Goal: Check status: Check status

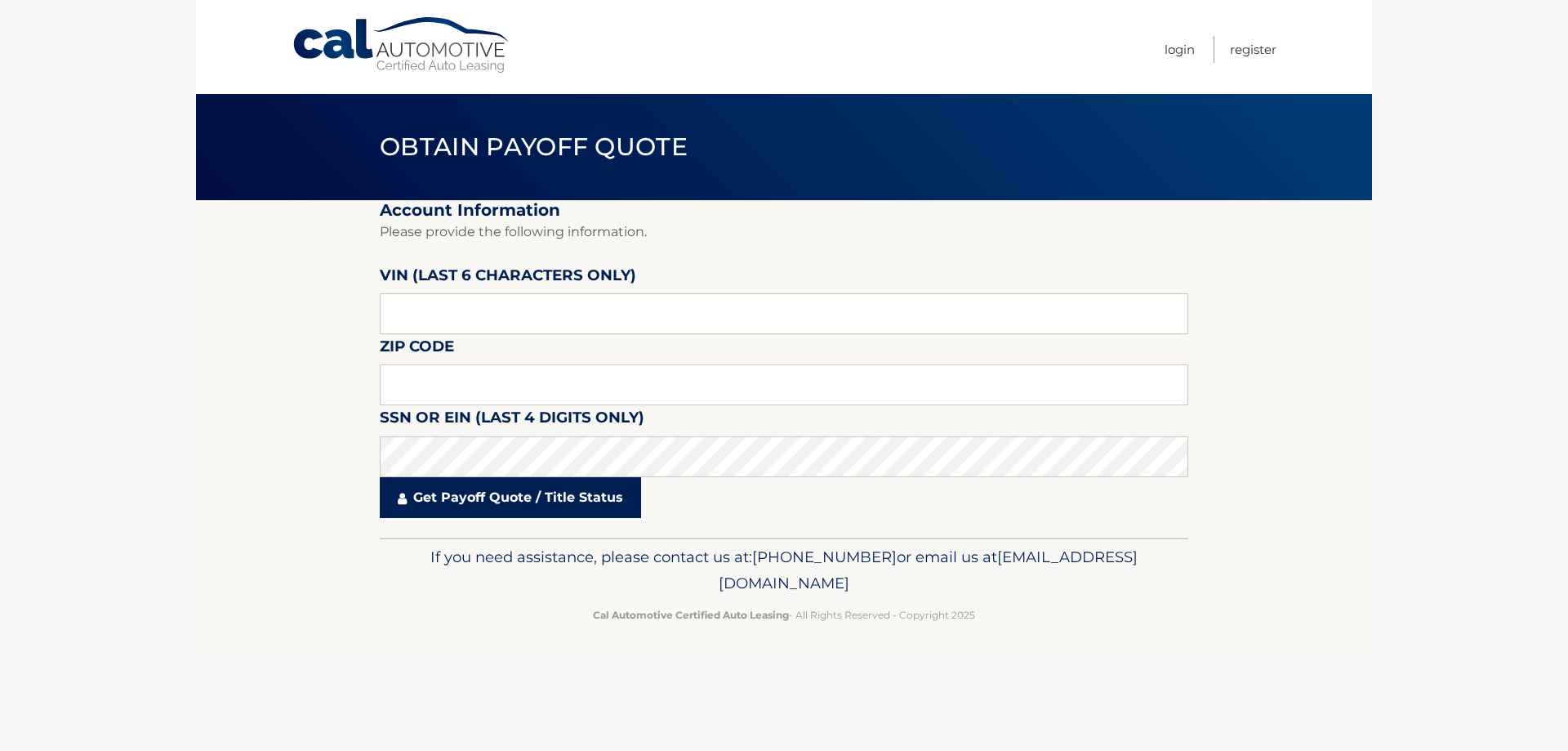
click at [486, 488] on link "Get Payoff Quote / Title Status" at bounding box center [510, 498] width 261 height 41
type input "11725"
type input "534117"
click at [498, 507] on link "Get Payoff Quote / Title Status" at bounding box center [510, 498] width 261 height 41
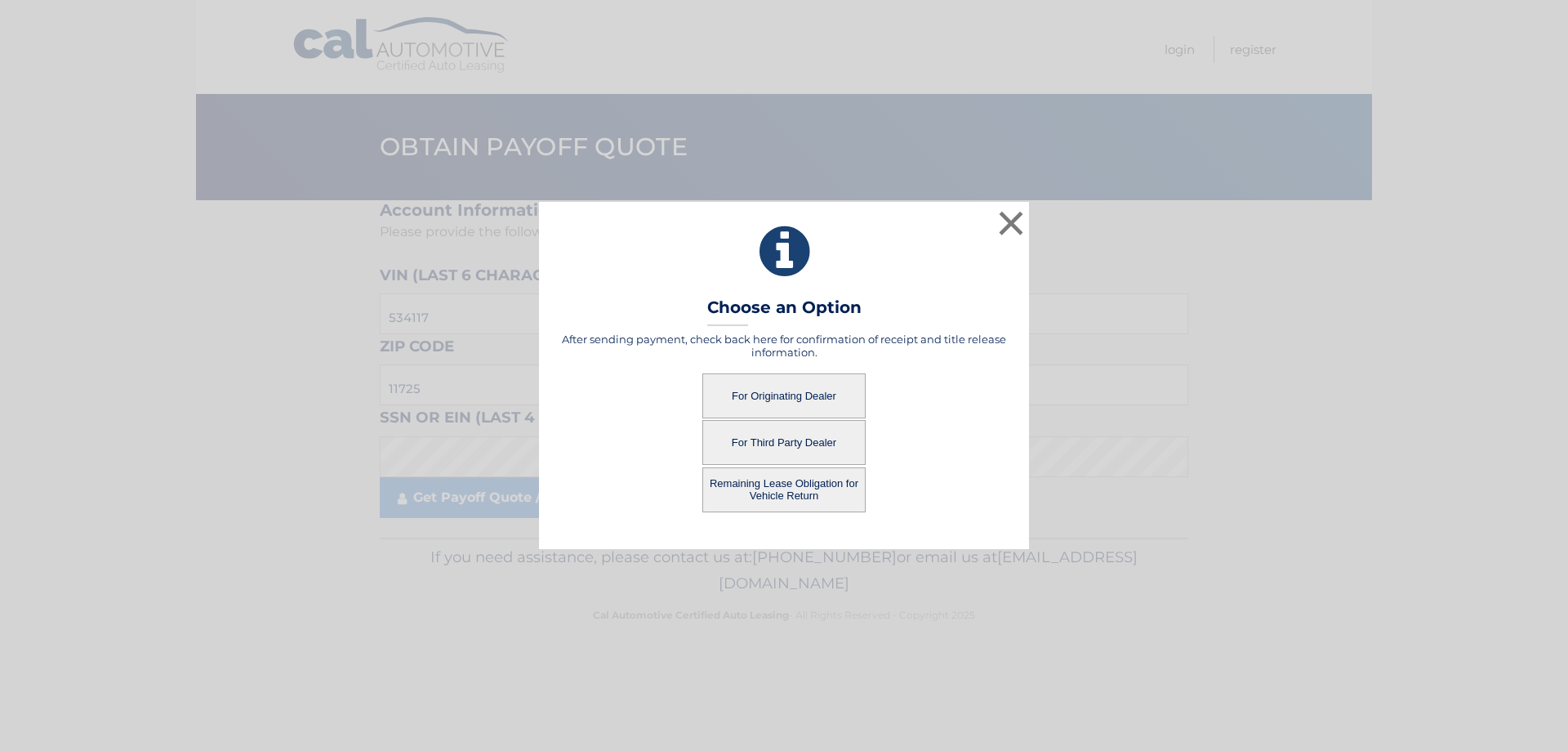
click at [781, 389] on button "For Originating Dealer" at bounding box center [784, 395] width 163 height 45
click at [792, 382] on button "For Originating Dealer" at bounding box center [784, 395] width 163 height 45
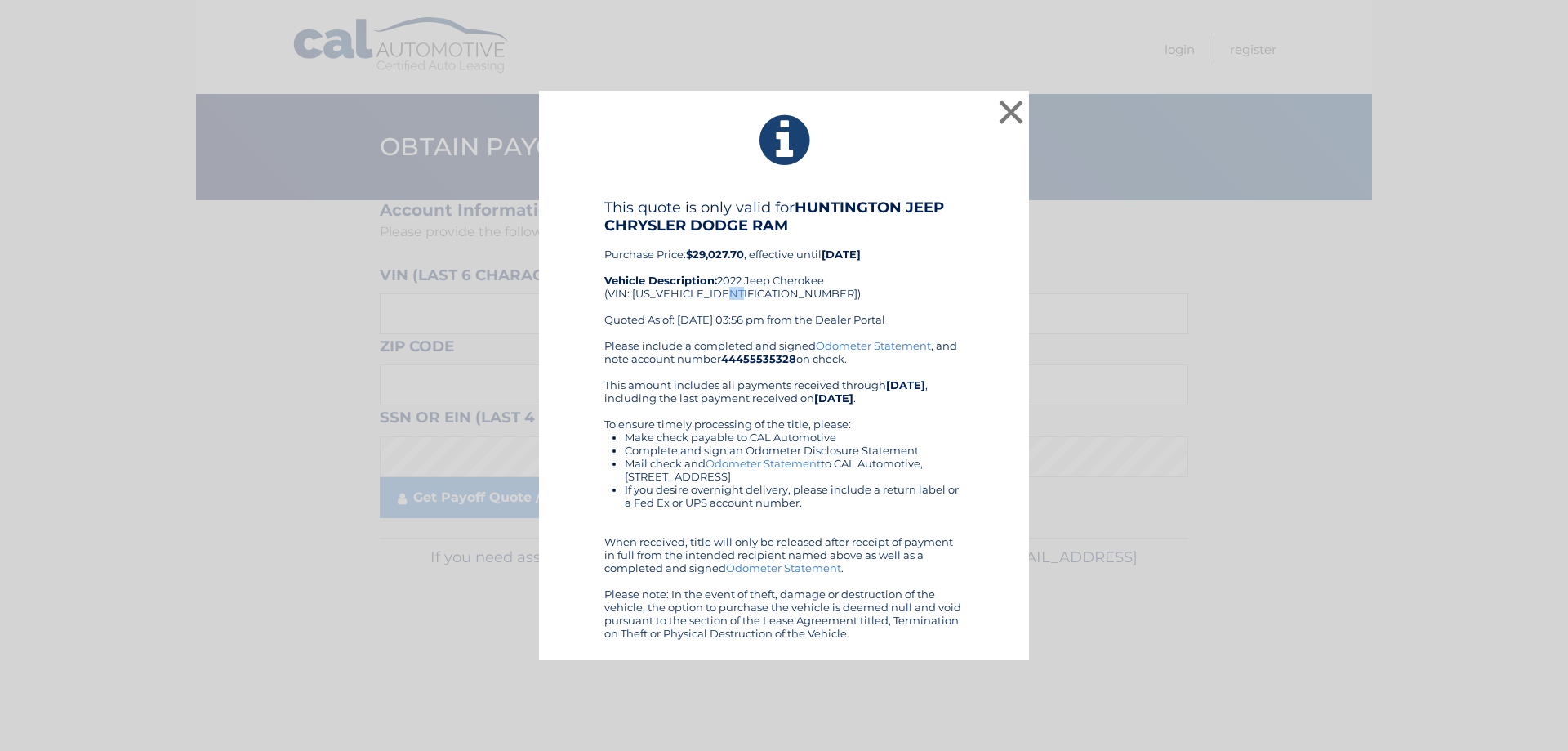
drag, startPoint x: 741, startPoint y: 294, endPoint x: 807, endPoint y: 300, distance: 66.3
click at [740, 300] on div "This quote is only valid for HUNTINGTON JEEP CHRYSLER DODGE RAM Purchase Price:…" at bounding box center [784, 269] width 360 height 141
click at [807, 300] on div "This quote is only valid for HUNTINGTON JEEP CHRYSLER DODGE RAM Purchase Price:…" at bounding box center [784, 269] width 360 height 141
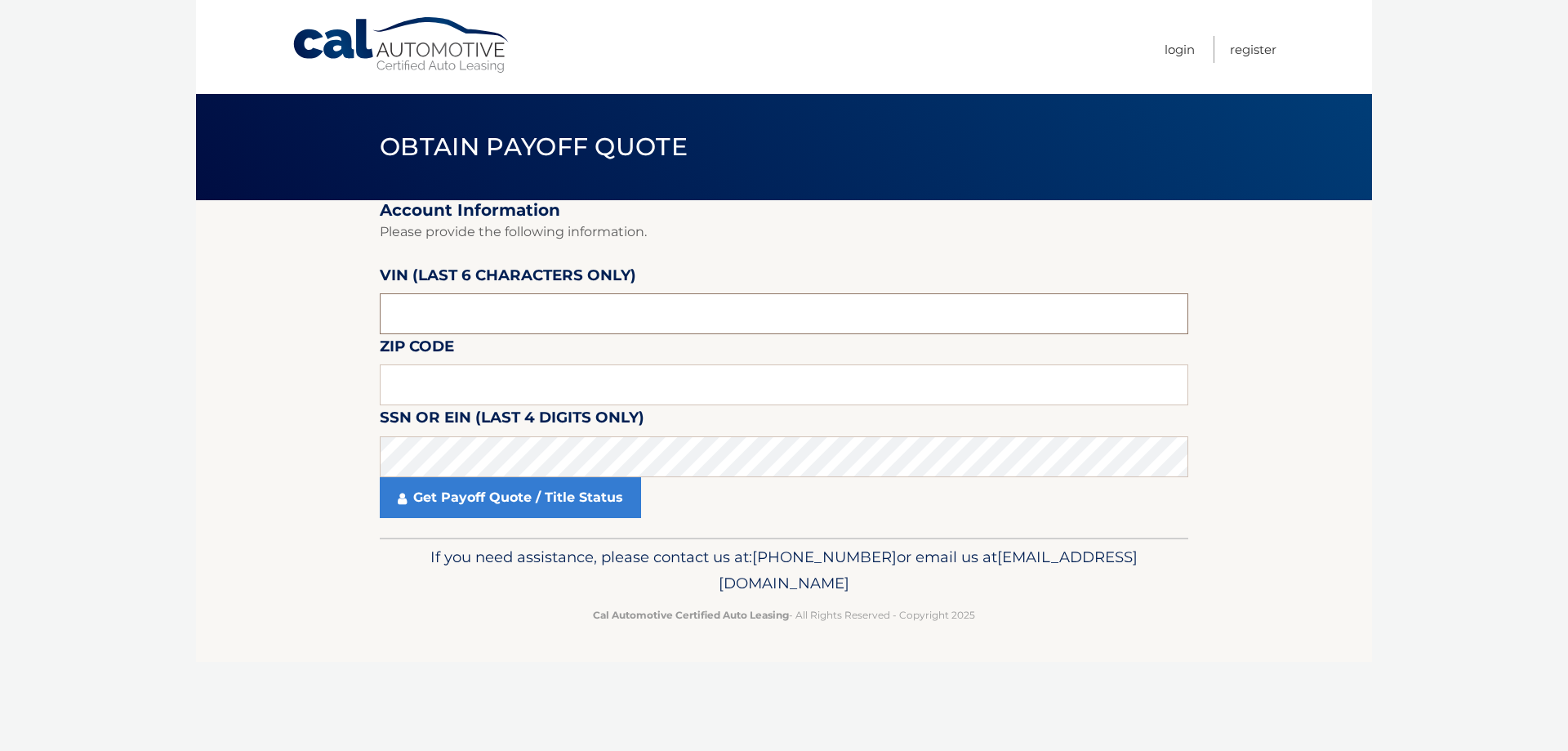
click at [531, 329] on input "text" at bounding box center [784, 313] width 809 height 41
type input "534117"
type input "11725"
click at [485, 521] on fieldset "Account Information Please provide the following information. VIN (last 6 chara…" at bounding box center [784, 368] width 809 height 337
click at [496, 506] on link "Get Payoff Quote / Title Status" at bounding box center [510, 498] width 261 height 41
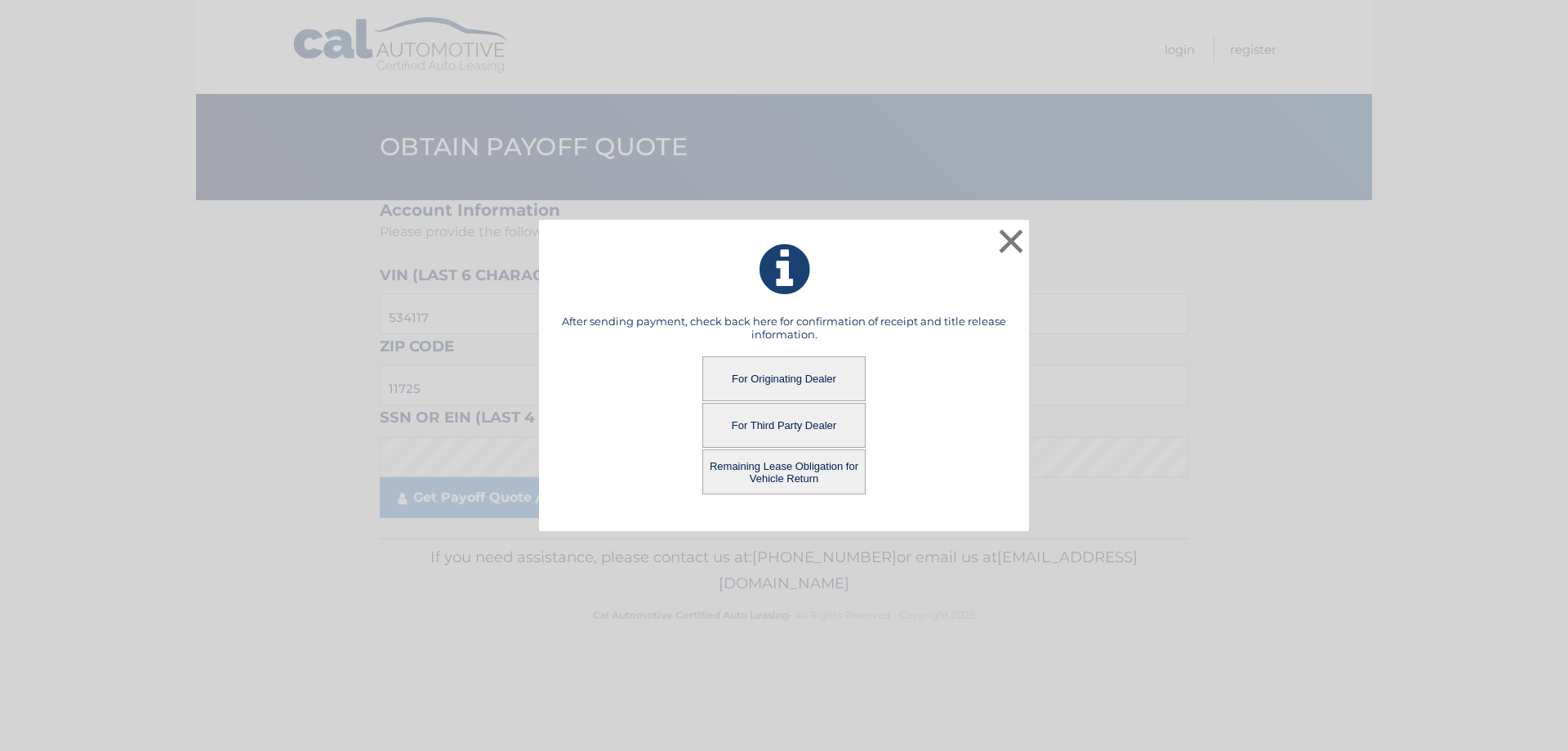
click at [767, 423] on button "For Third Party Dealer" at bounding box center [784, 424] width 163 height 45
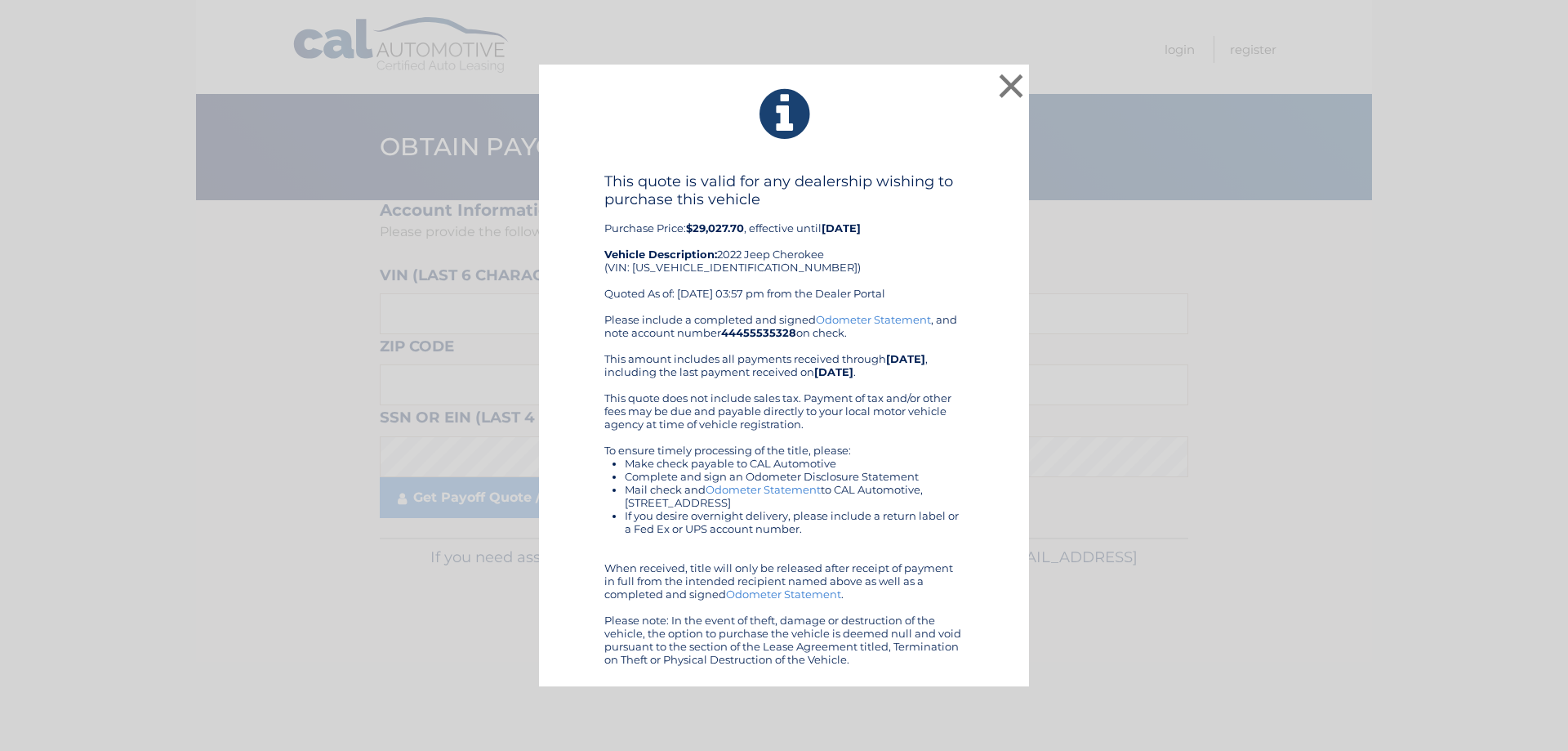
click at [711, 218] on div "This quote is valid for any dealership wishing to purchase this vehicle Purchas…" at bounding box center [784, 243] width 360 height 141
click at [785, 203] on h4 "This quote is valid for any dealership wishing to purchase this vehicle" at bounding box center [784, 191] width 360 height 36
click at [1006, 89] on button "×" at bounding box center [1011, 85] width 32 height 32
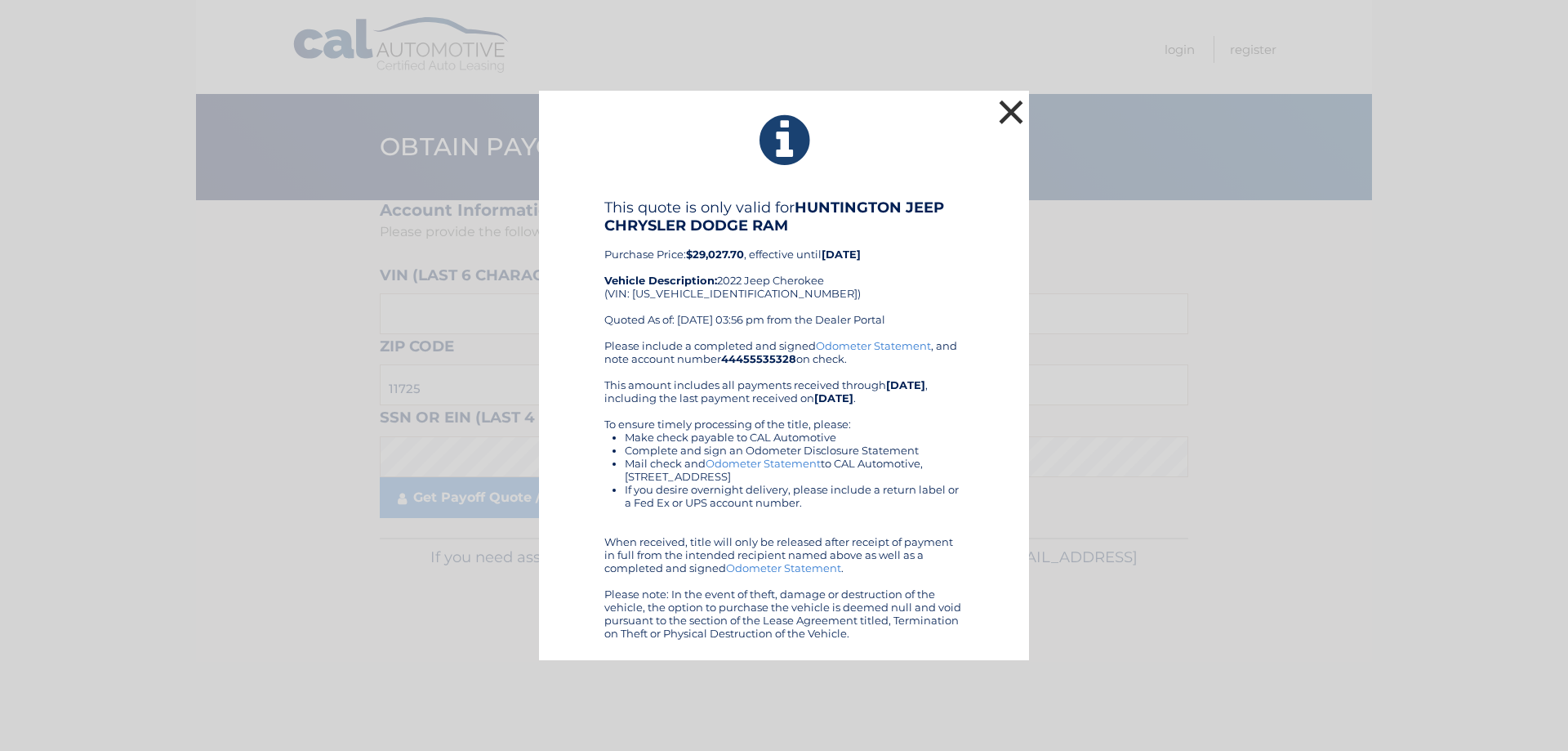
click at [1026, 114] on button "×" at bounding box center [1011, 112] width 32 height 32
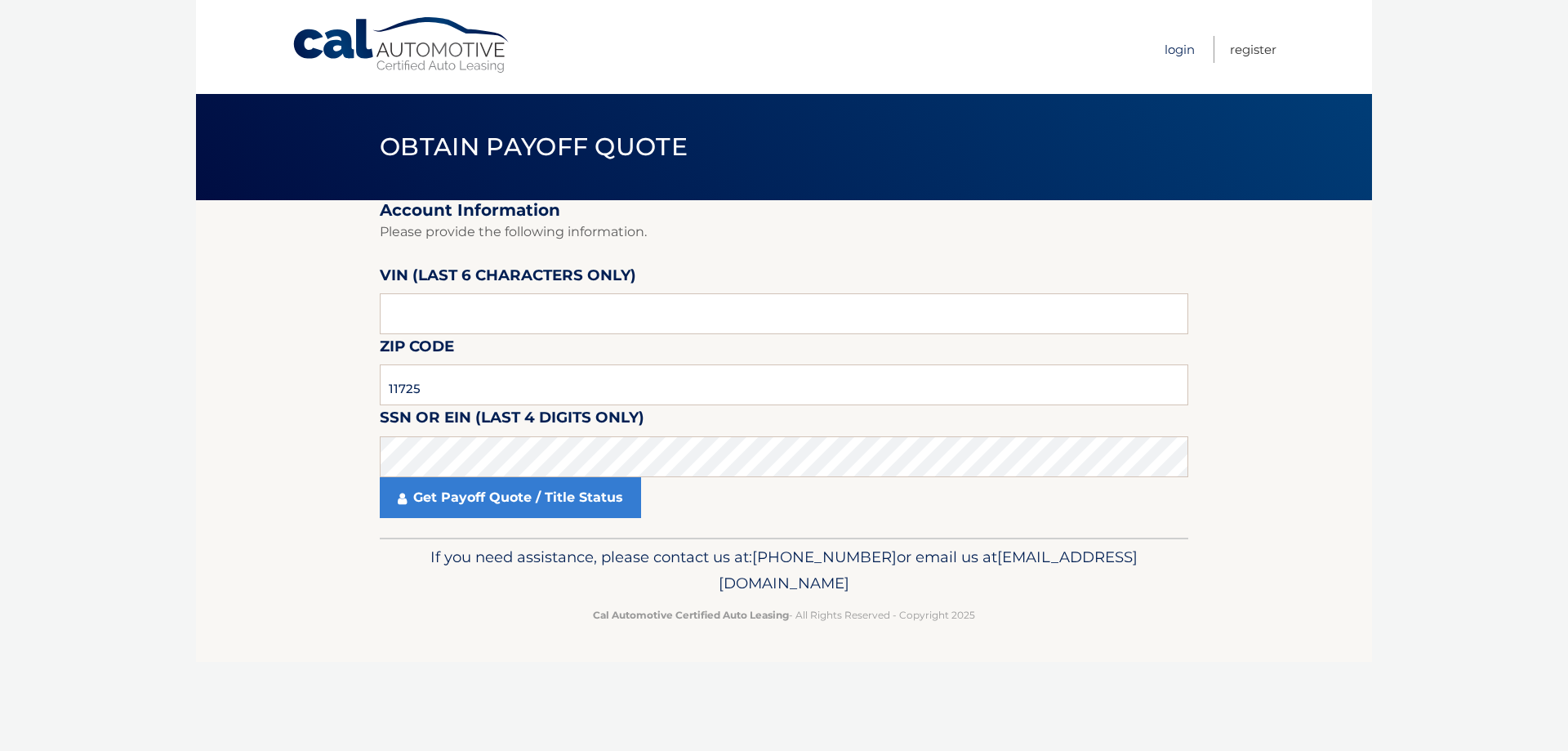
click at [1185, 57] on link "Login" at bounding box center [1180, 49] width 30 height 27
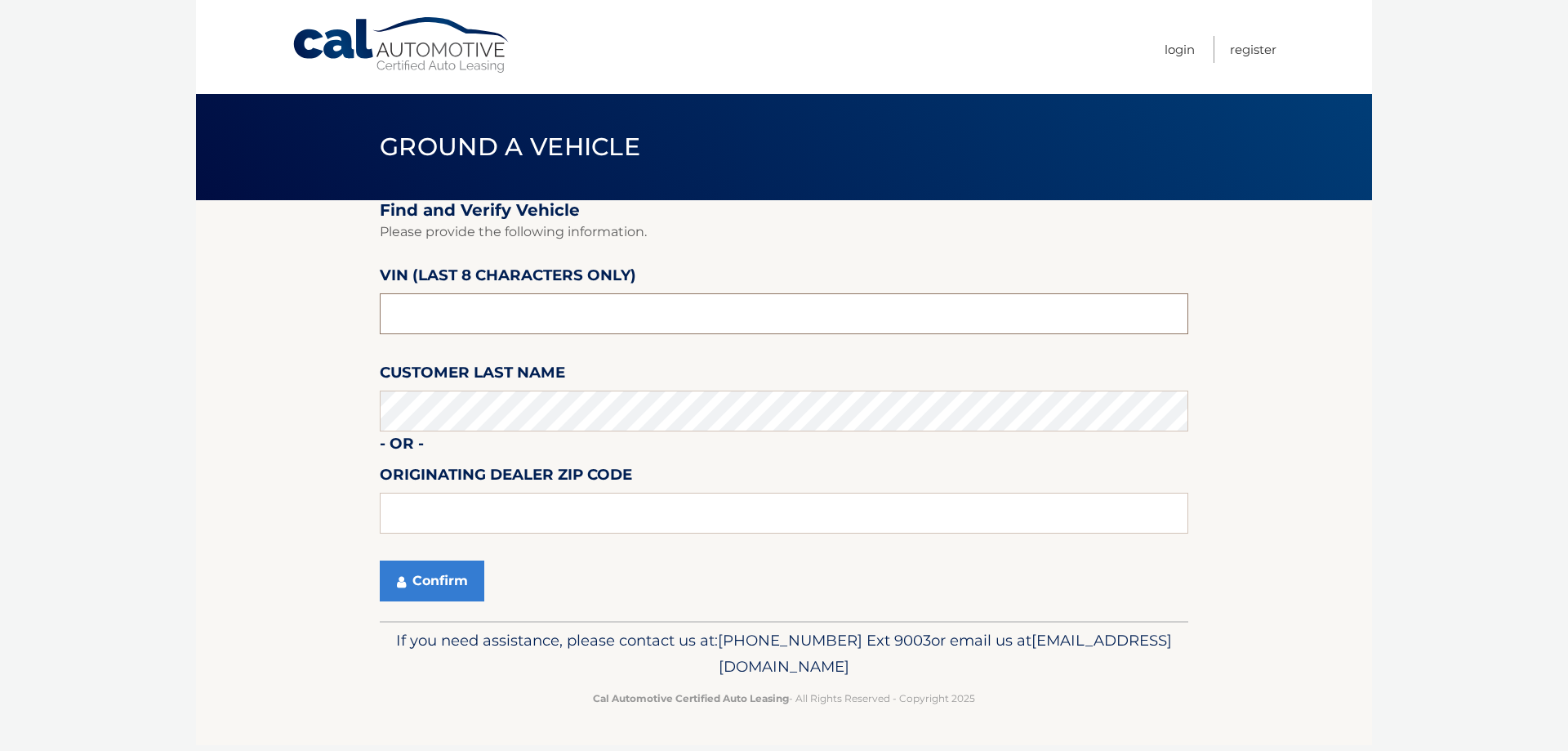
click at [503, 302] on input "text" at bounding box center [784, 313] width 809 height 41
click at [551, 308] on input "text" at bounding box center [784, 313] width 809 height 41
type input "ND534117"
click at [442, 564] on button "Confirm" at bounding box center [432, 580] width 104 height 41
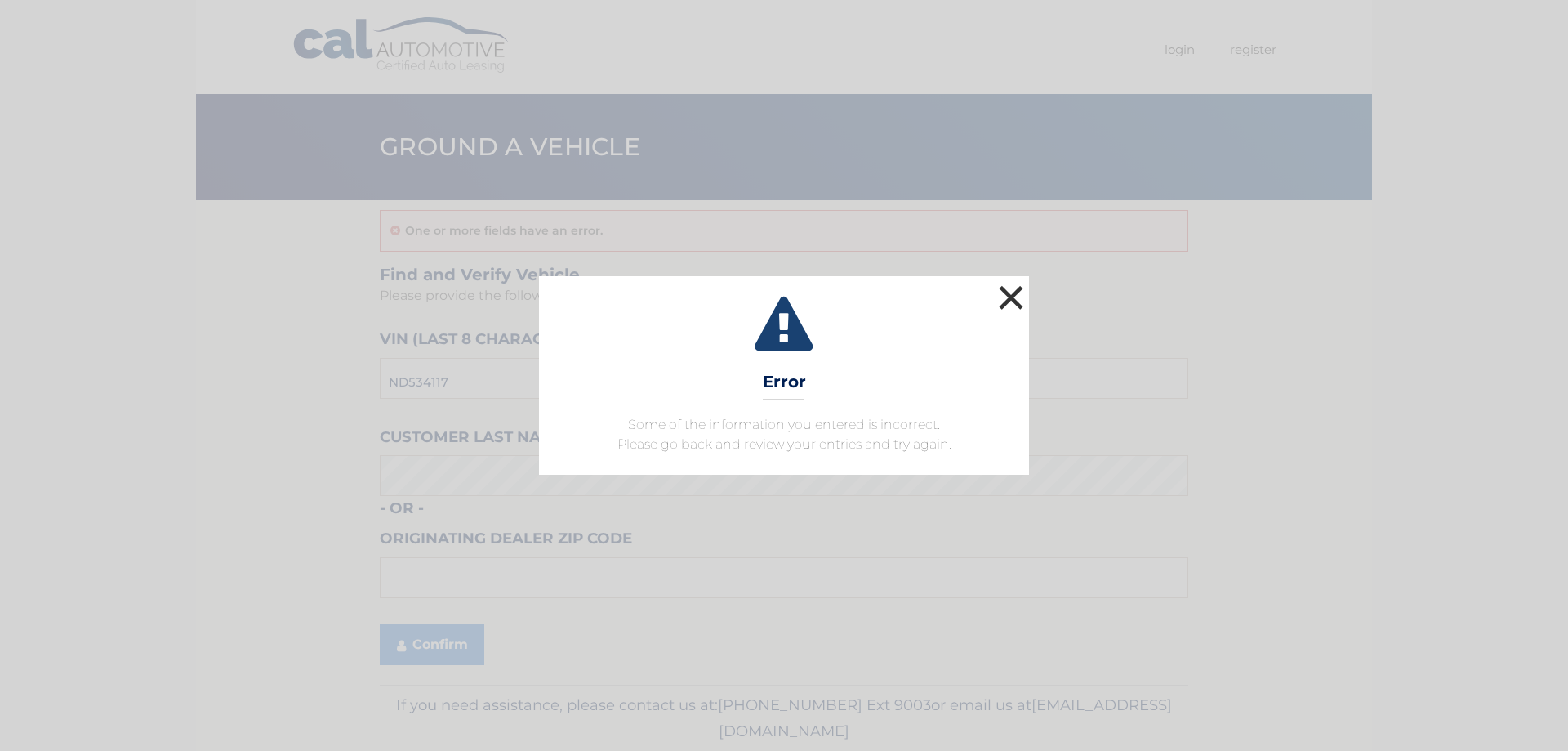
click at [1022, 286] on button "×" at bounding box center [1011, 297] width 32 height 32
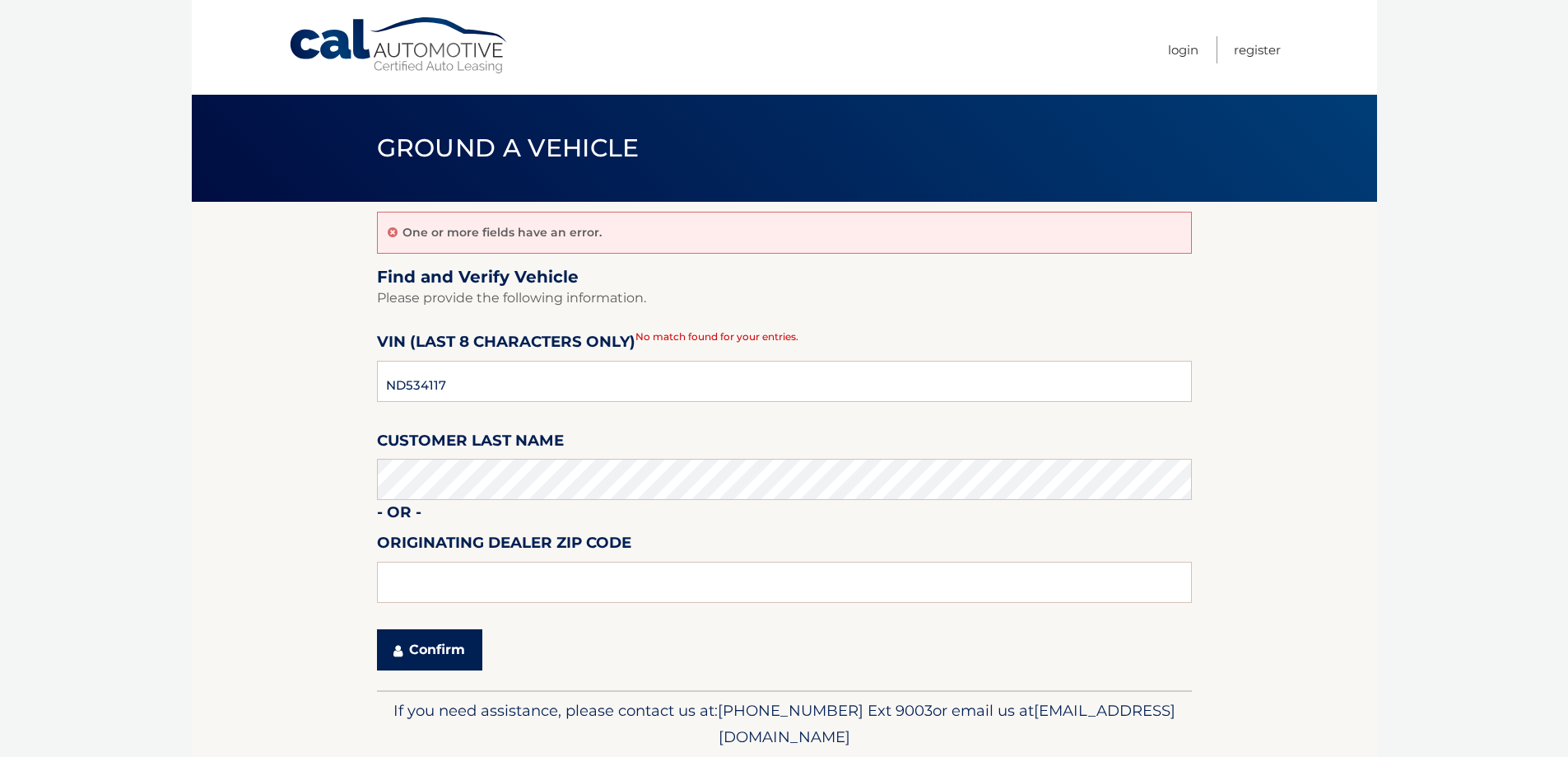
click at [444, 658] on button "Confirm" at bounding box center [430, 649] width 105 height 41
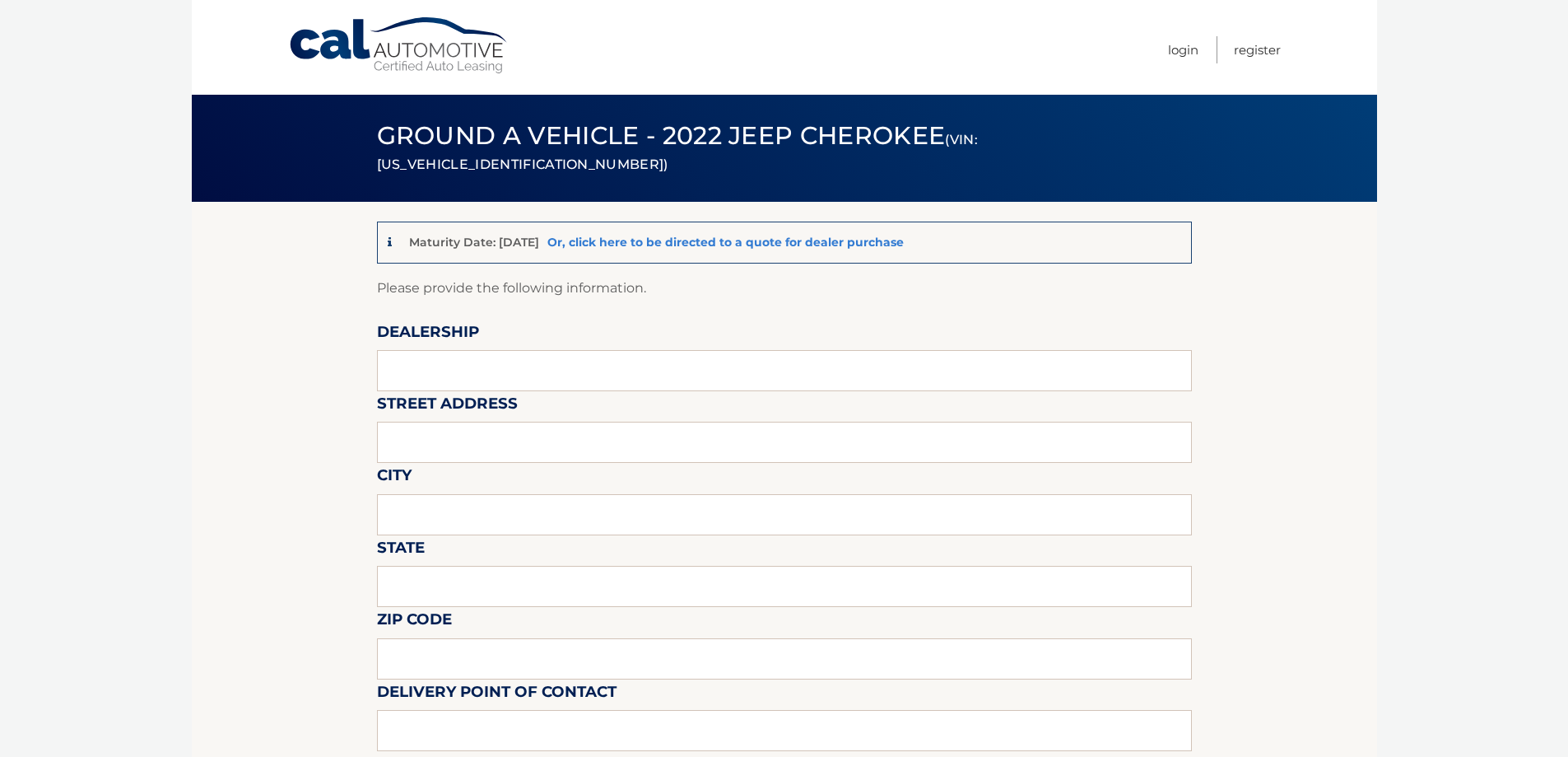
click at [716, 245] on link "Or, click here to be directed to a quote for dealer purchase" at bounding box center [725, 241] width 357 height 14
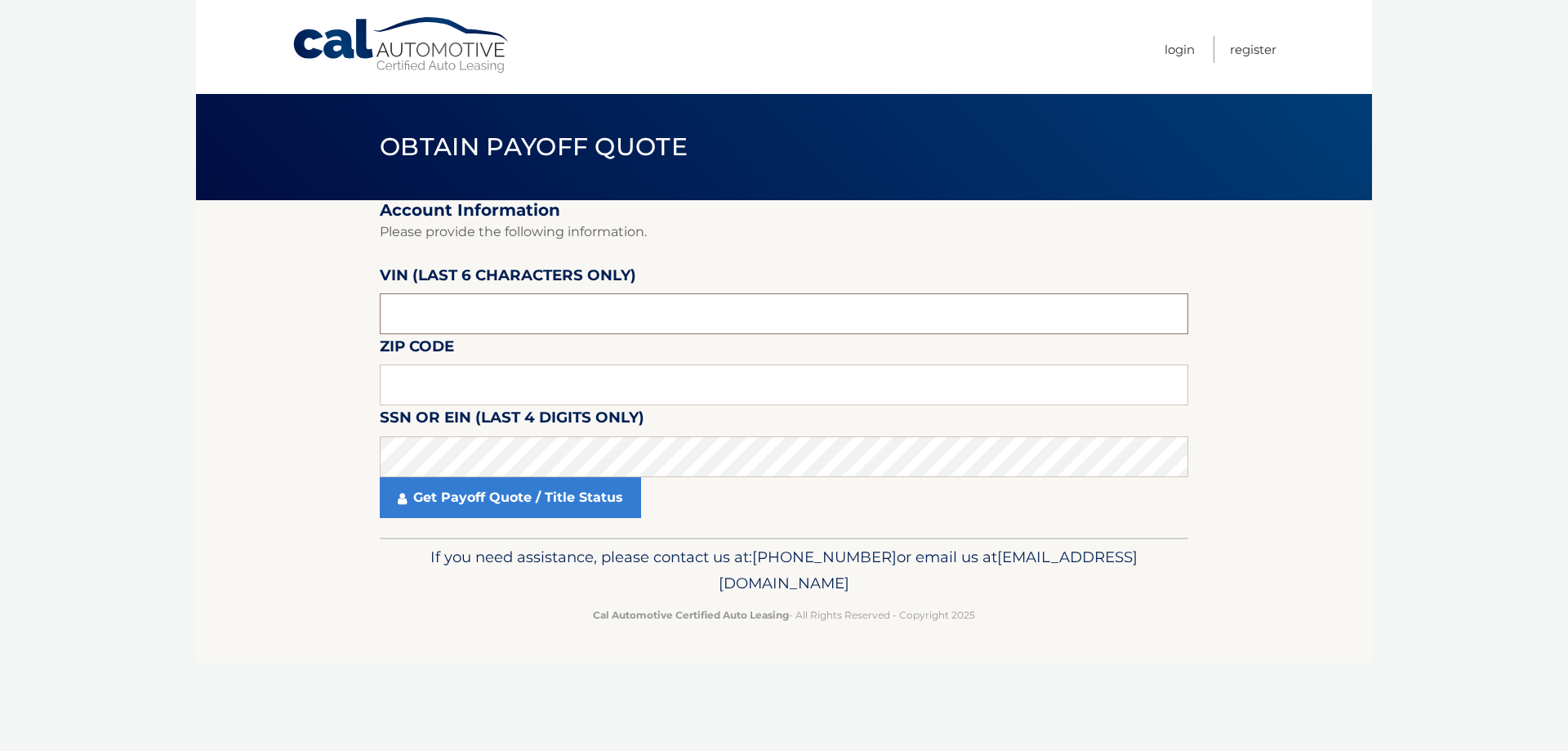
click at [513, 305] on input "text" at bounding box center [784, 313] width 809 height 41
type input "534117"
click at [723, 399] on input "text" at bounding box center [784, 385] width 809 height 41
type input "11725"
click at [468, 486] on link "Get Payoff Quote / Title Status" at bounding box center [510, 498] width 261 height 41
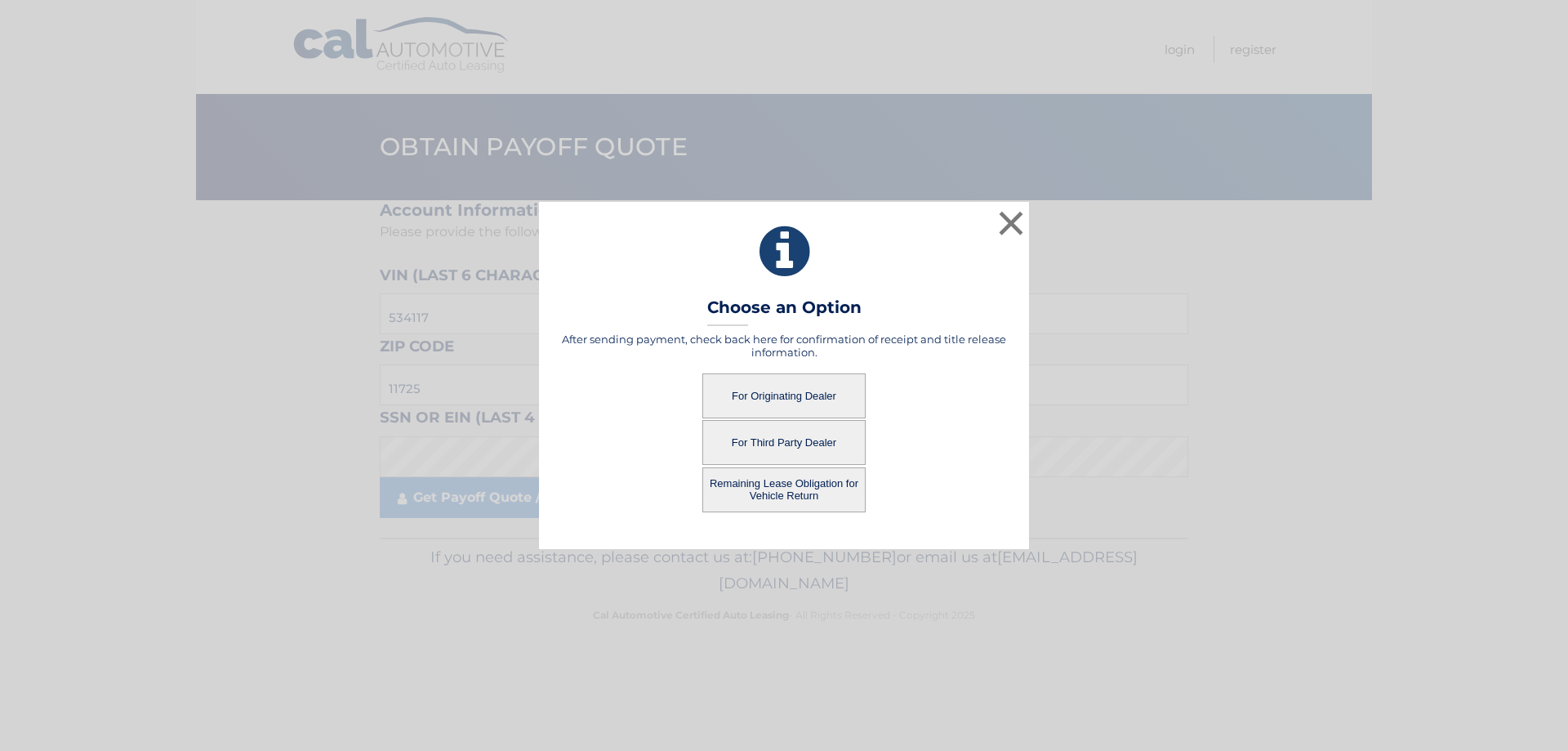
click at [800, 396] on button "For Originating Dealer" at bounding box center [784, 395] width 163 height 45
click at [779, 390] on button "For Originating Dealer" at bounding box center [784, 395] width 163 height 45
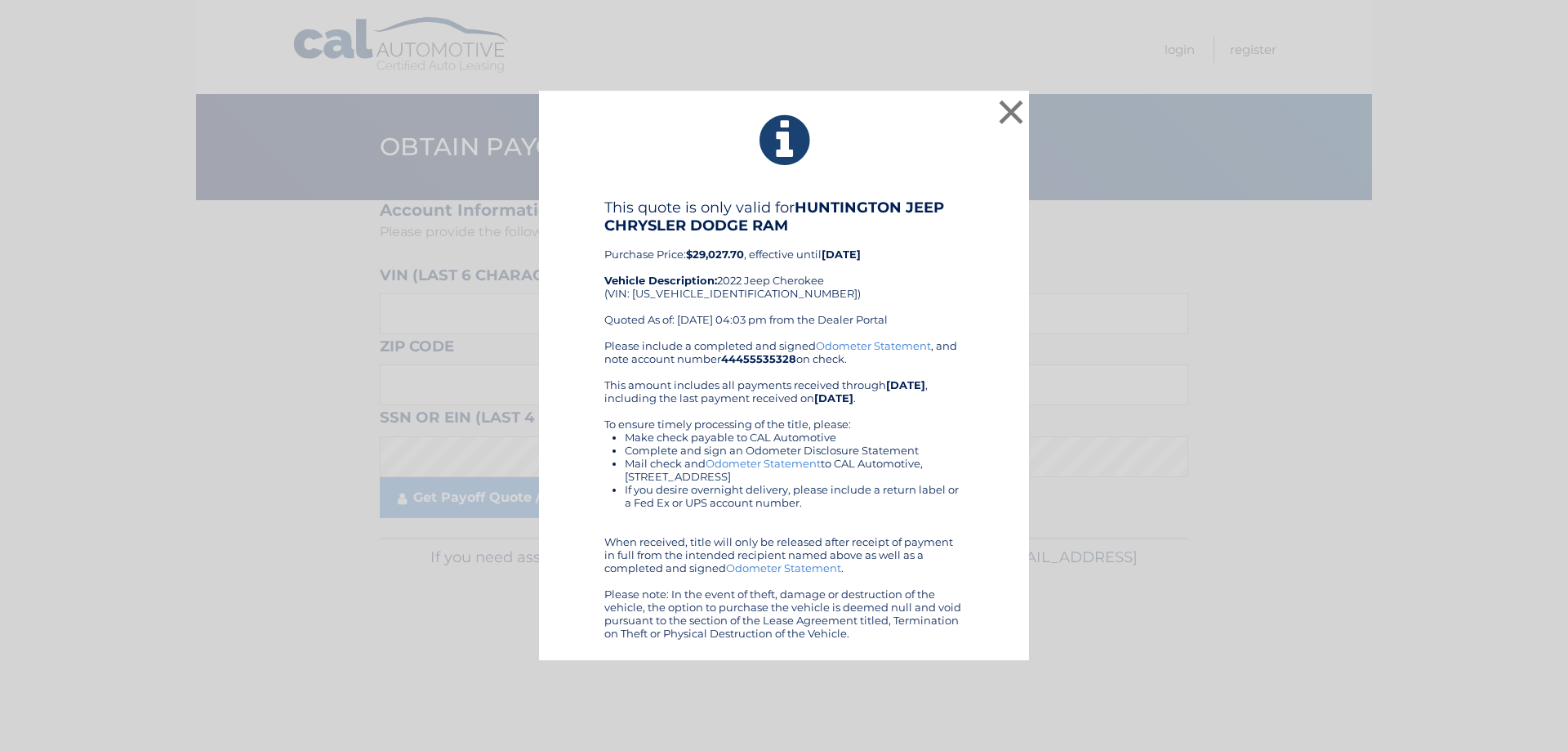
click at [723, 255] on b "$29,027.70" at bounding box center [715, 254] width 58 height 13
click at [863, 269] on div "This quote is only valid for HUNTINGTON JEEP CHRYSLER DODGE RAM Purchase Price:…" at bounding box center [784, 269] width 360 height 141
click at [1008, 107] on button "×" at bounding box center [1011, 112] width 32 height 32
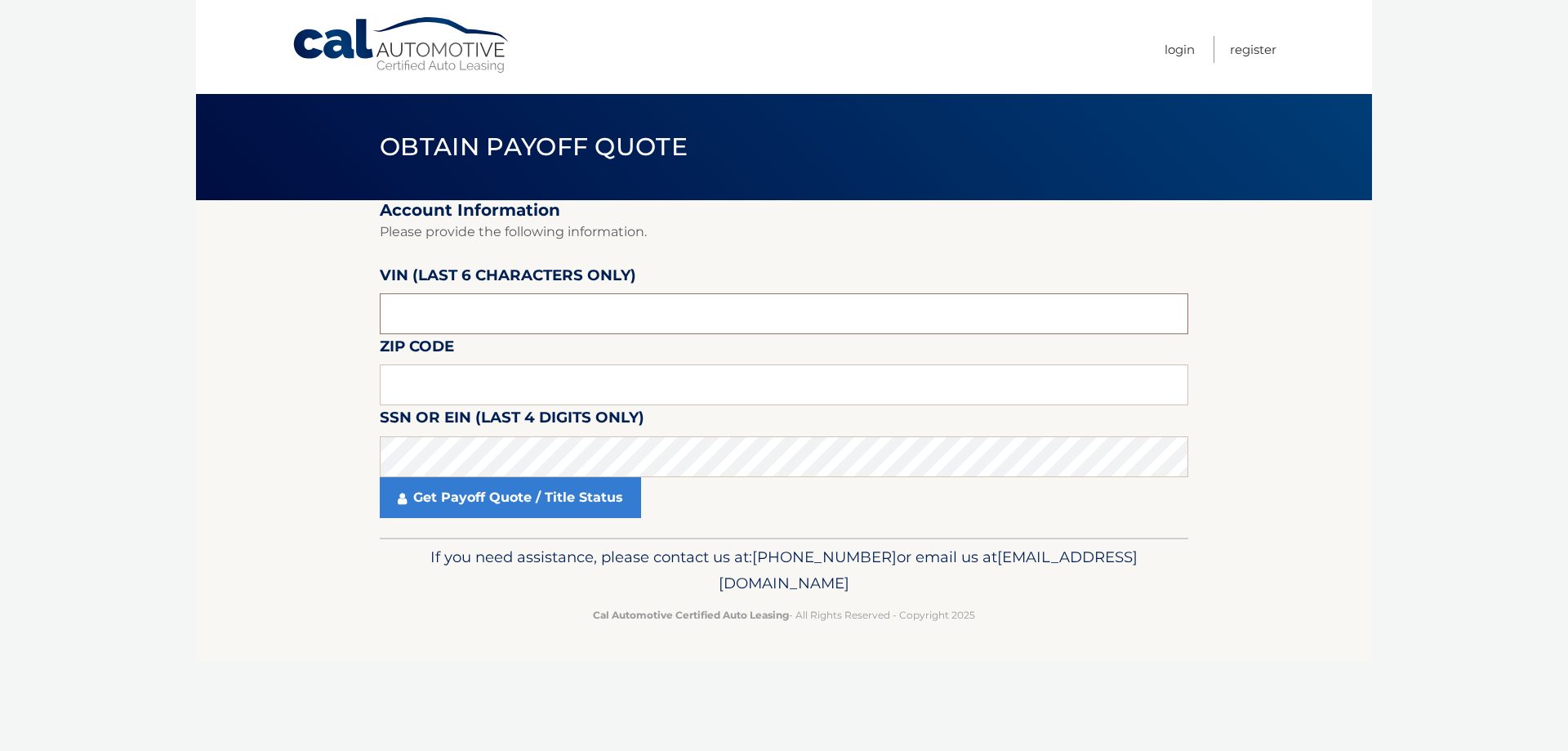
click at [624, 296] on input "text" at bounding box center [784, 313] width 809 height 41
type input "534117"
type input "11725"
click at [531, 496] on link "Get Payoff Quote / Title Status" at bounding box center [510, 498] width 261 height 41
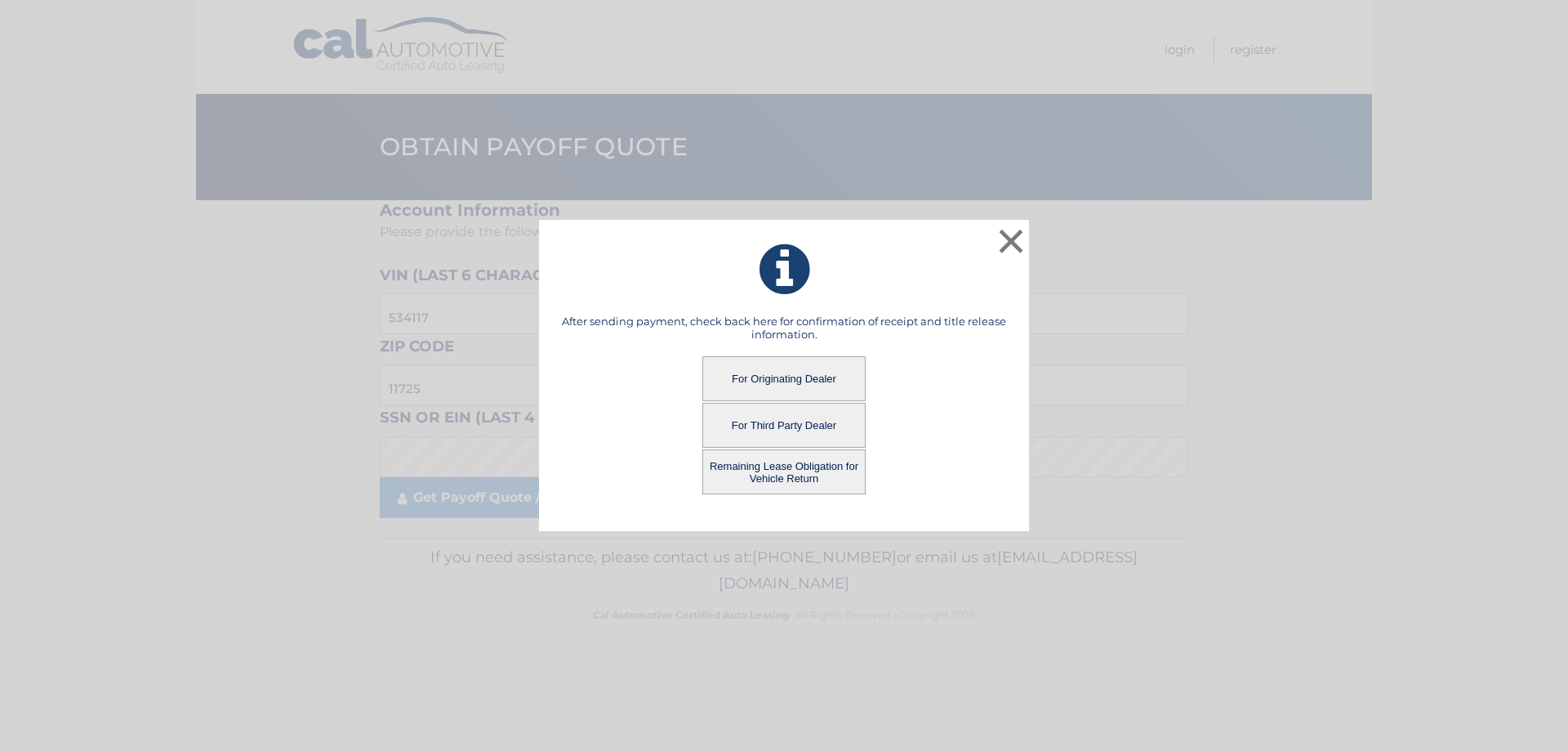
click at [759, 425] on button "For Third Party Dealer" at bounding box center [784, 424] width 163 height 45
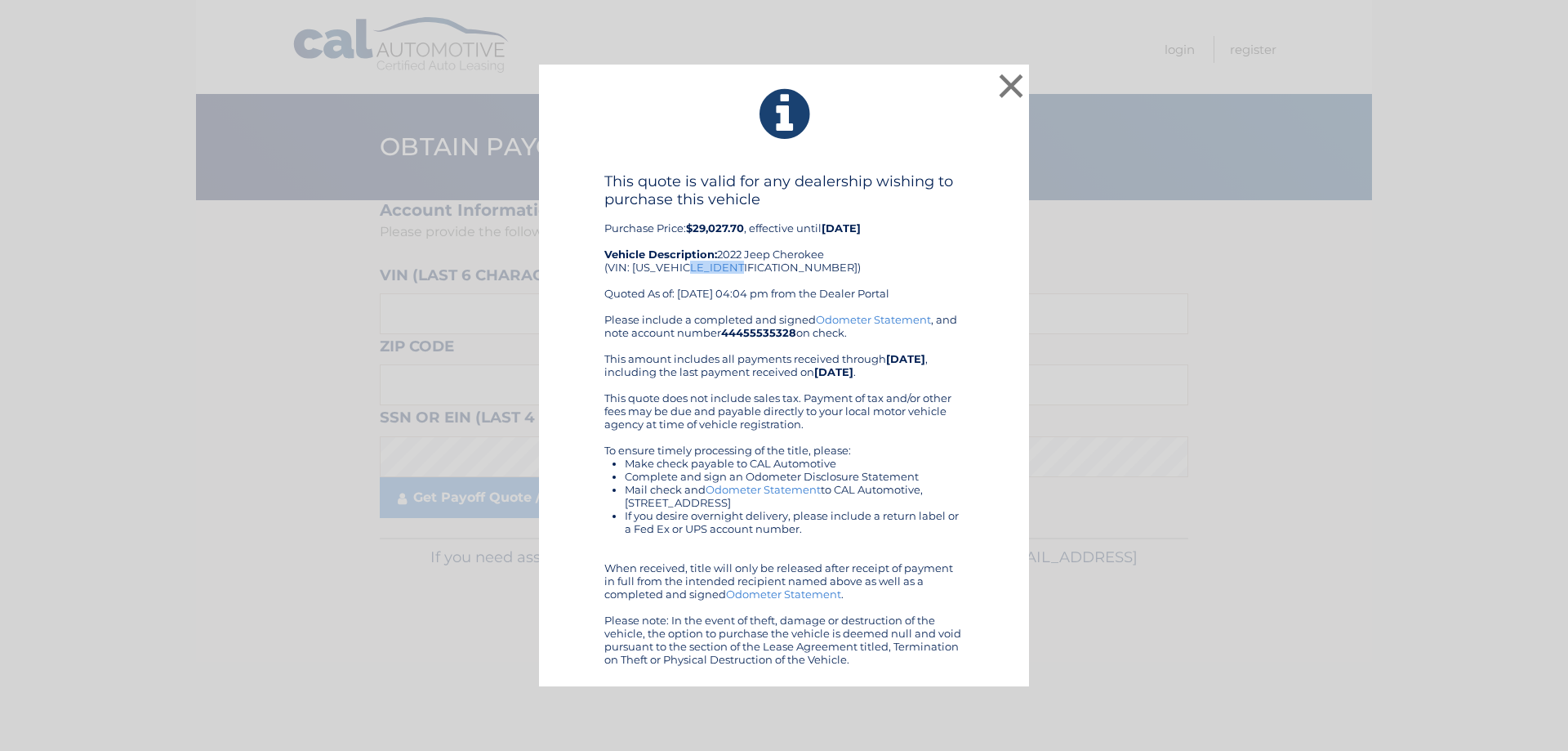
drag, startPoint x: 741, startPoint y: 267, endPoint x: 695, endPoint y: 272, distance: 46.3
click at [694, 271] on div "This quote is valid for any dealership wishing to purchase this vehicle Purchas…" at bounding box center [784, 243] width 360 height 141
copy div "ND534117"
click at [1013, 85] on button "×" at bounding box center [1011, 85] width 32 height 32
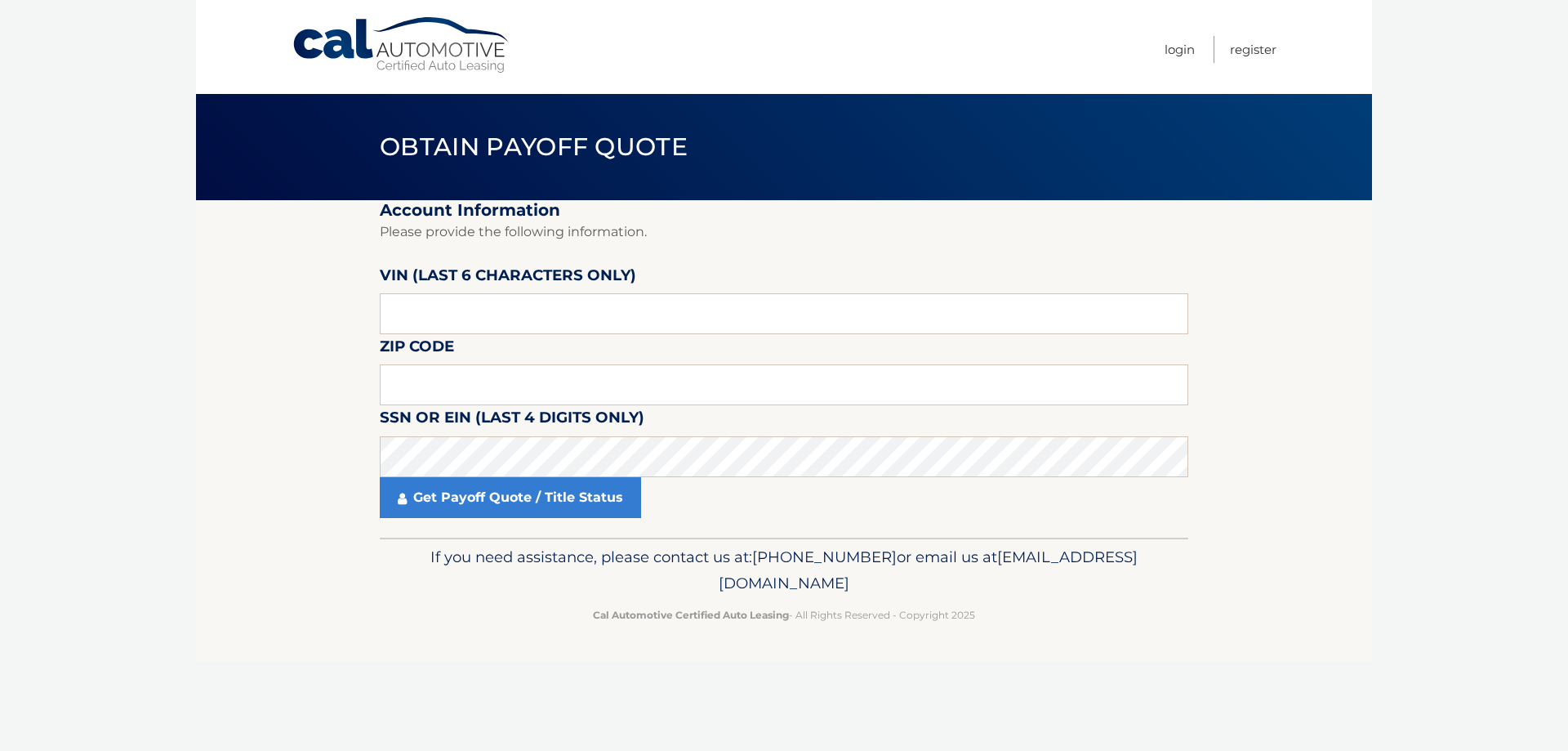
click at [411, 49] on link "Cal Automotive" at bounding box center [401, 45] width 220 height 58
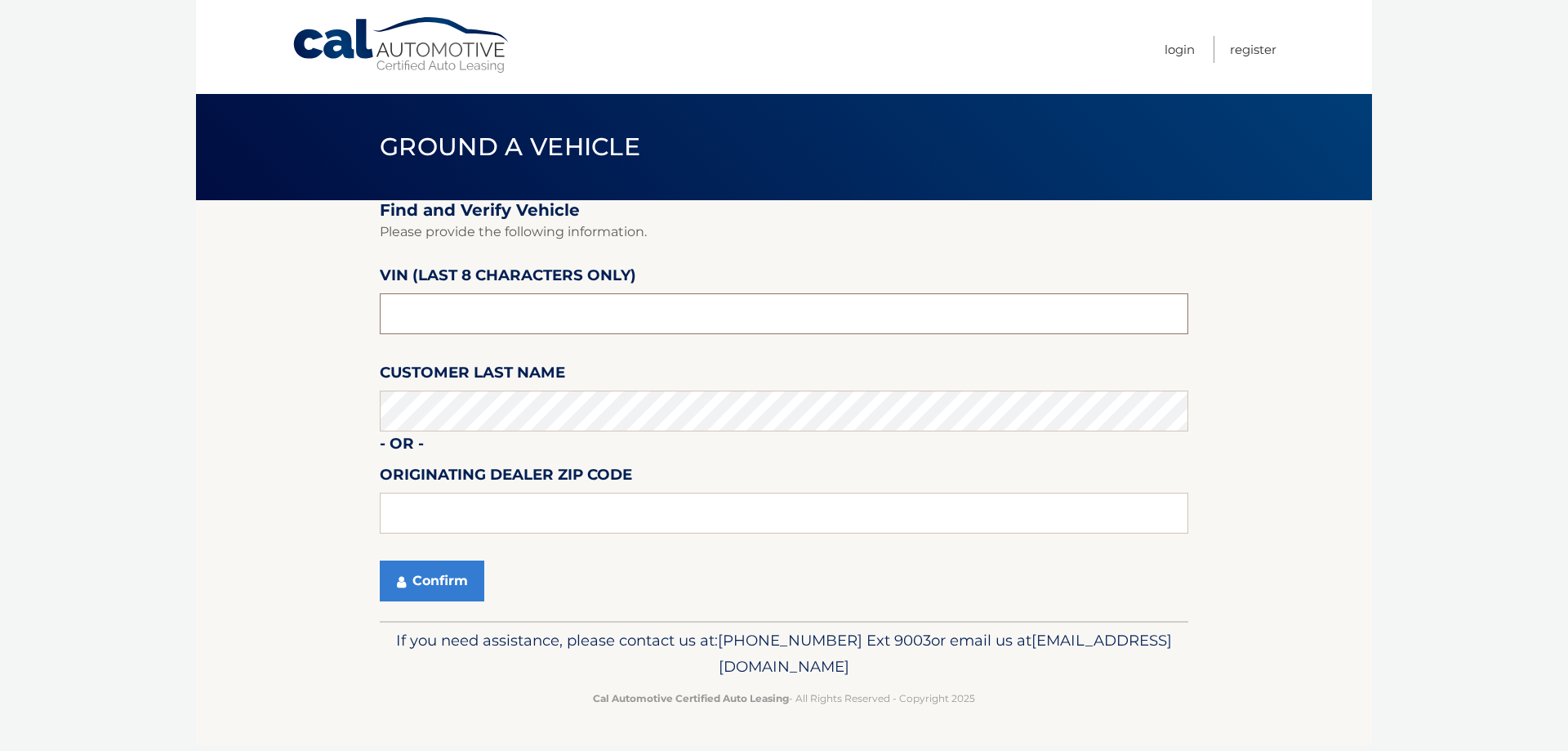
click at [549, 310] on input "text" at bounding box center [784, 313] width 809 height 41
paste input "ND534117"
type input "ND534117"
click at [472, 569] on button "Confirm" at bounding box center [432, 580] width 104 height 41
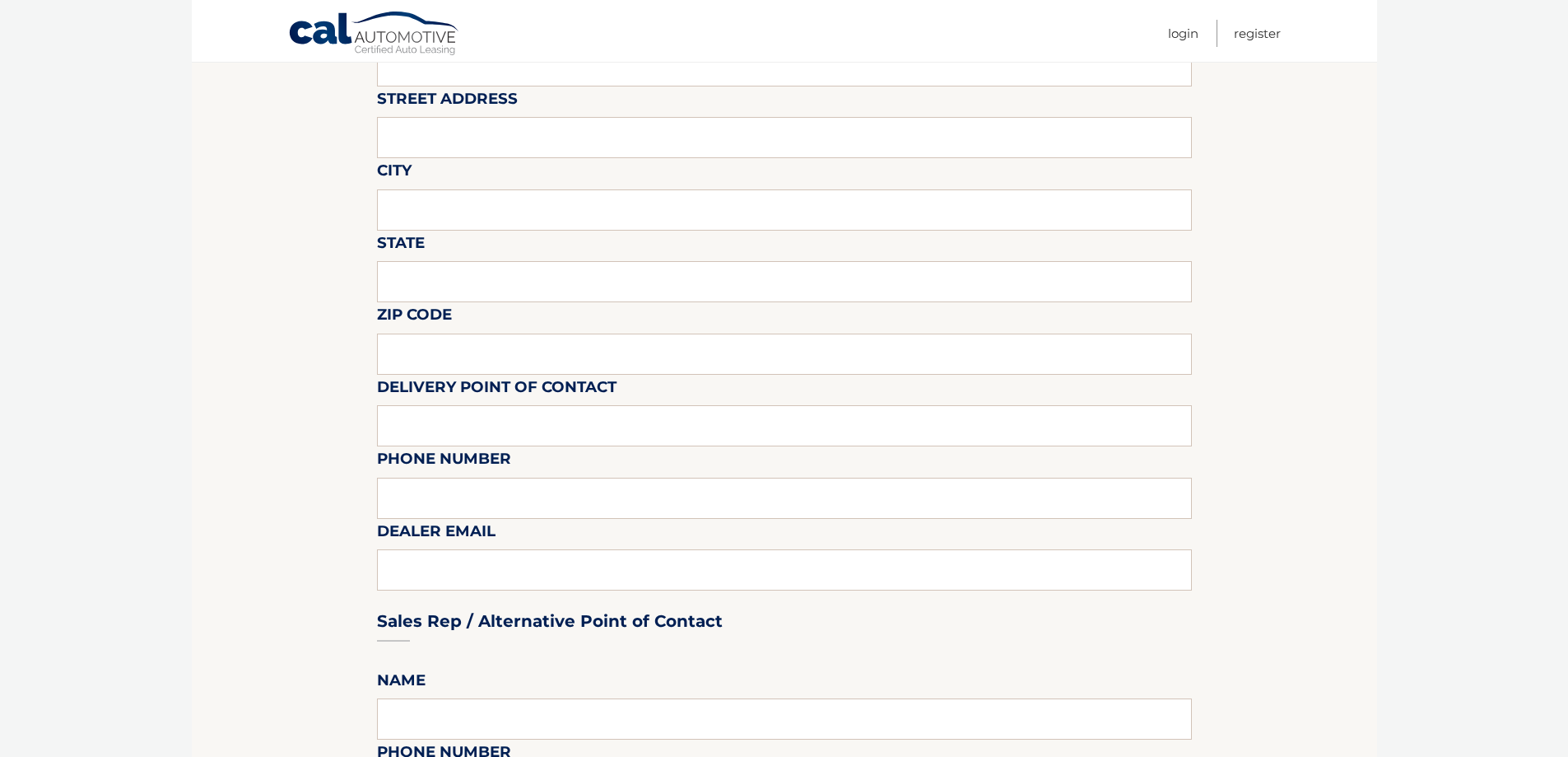
scroll to position [247, 0]
